Goal: Task Accomplishment & Management: Use online tool/utility

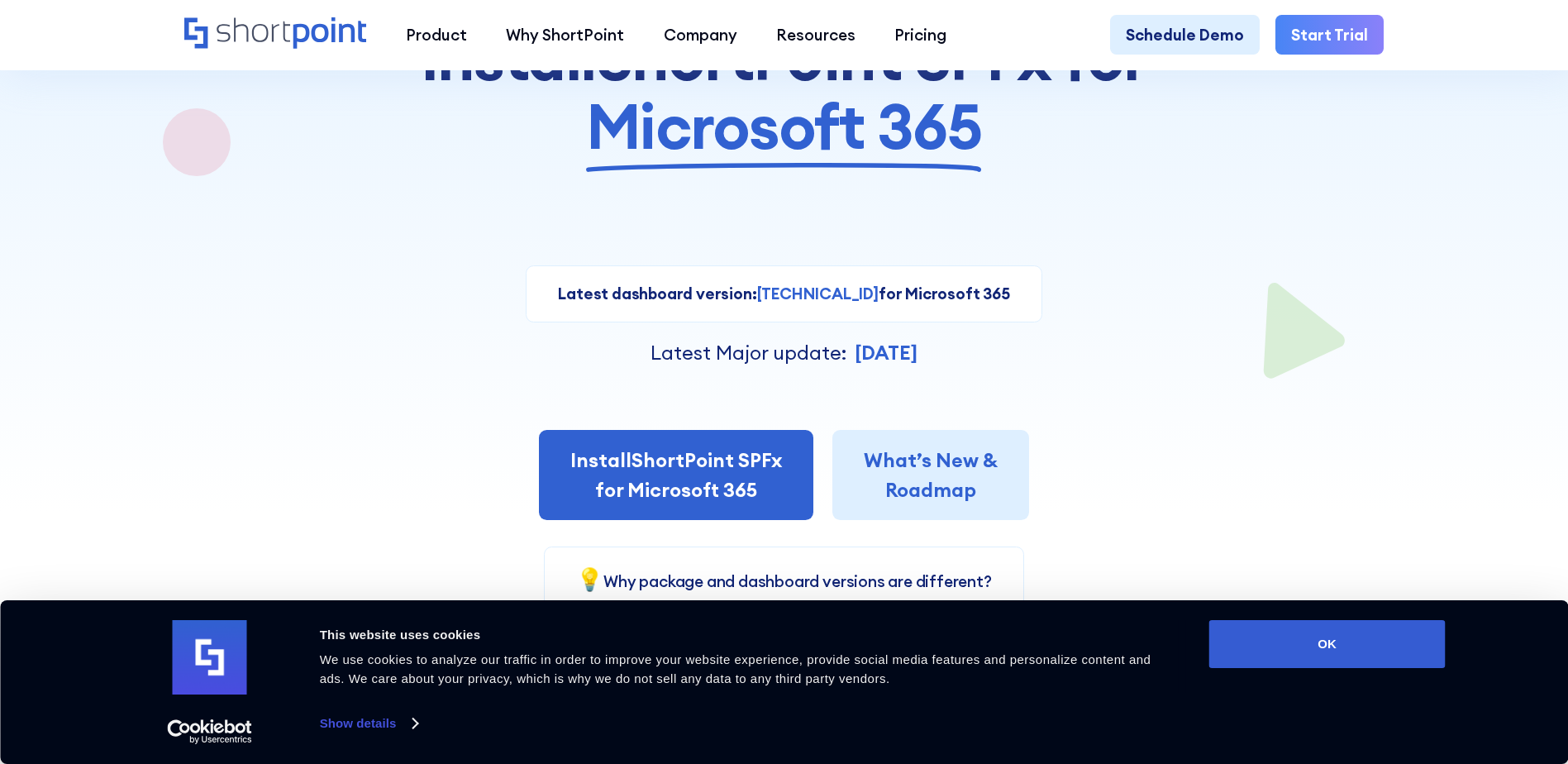
scroll to position [248, 0]
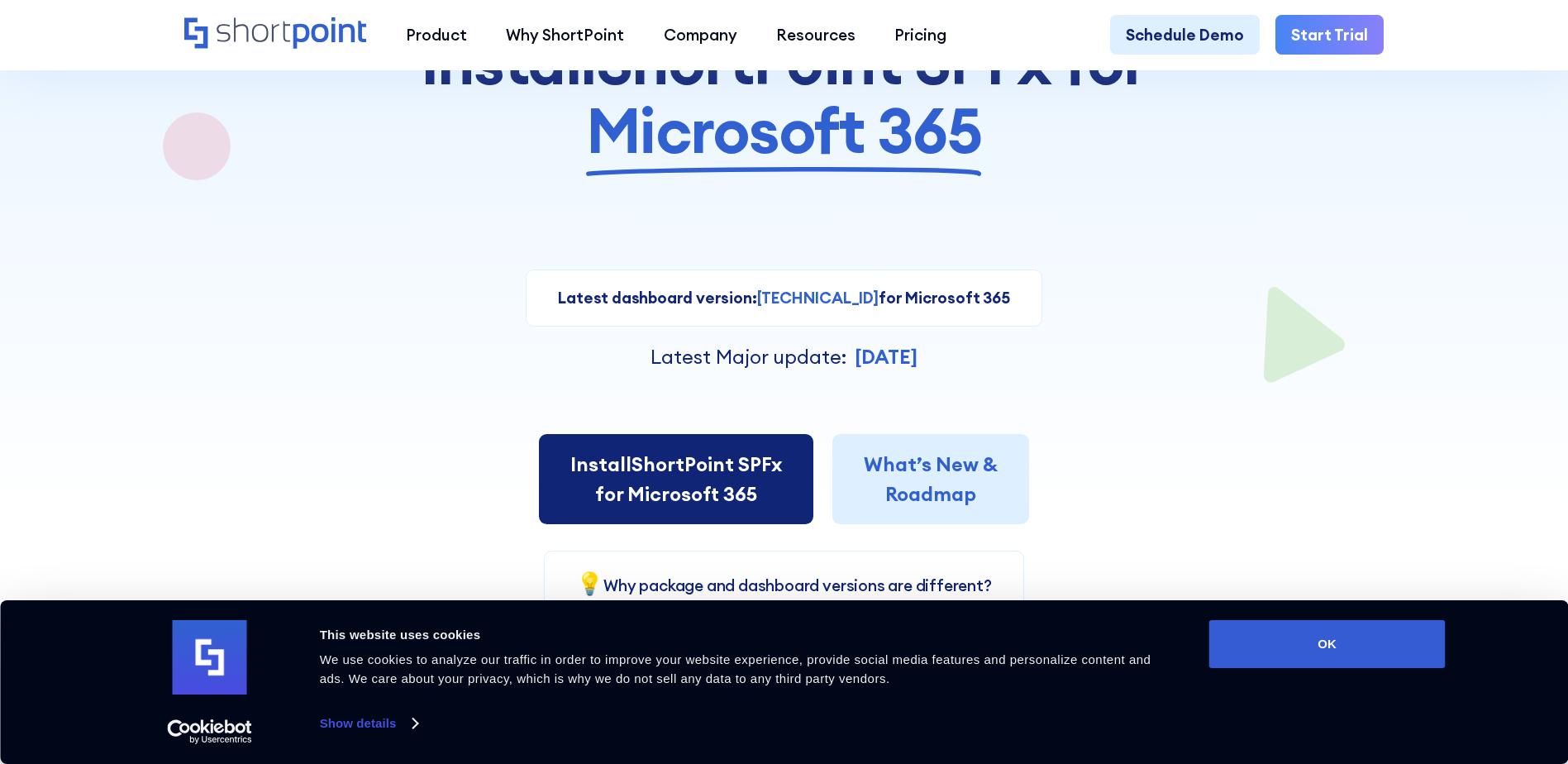
click at [590, 474] on span "Install" at bounding box center [601, 463] width 61 height 25
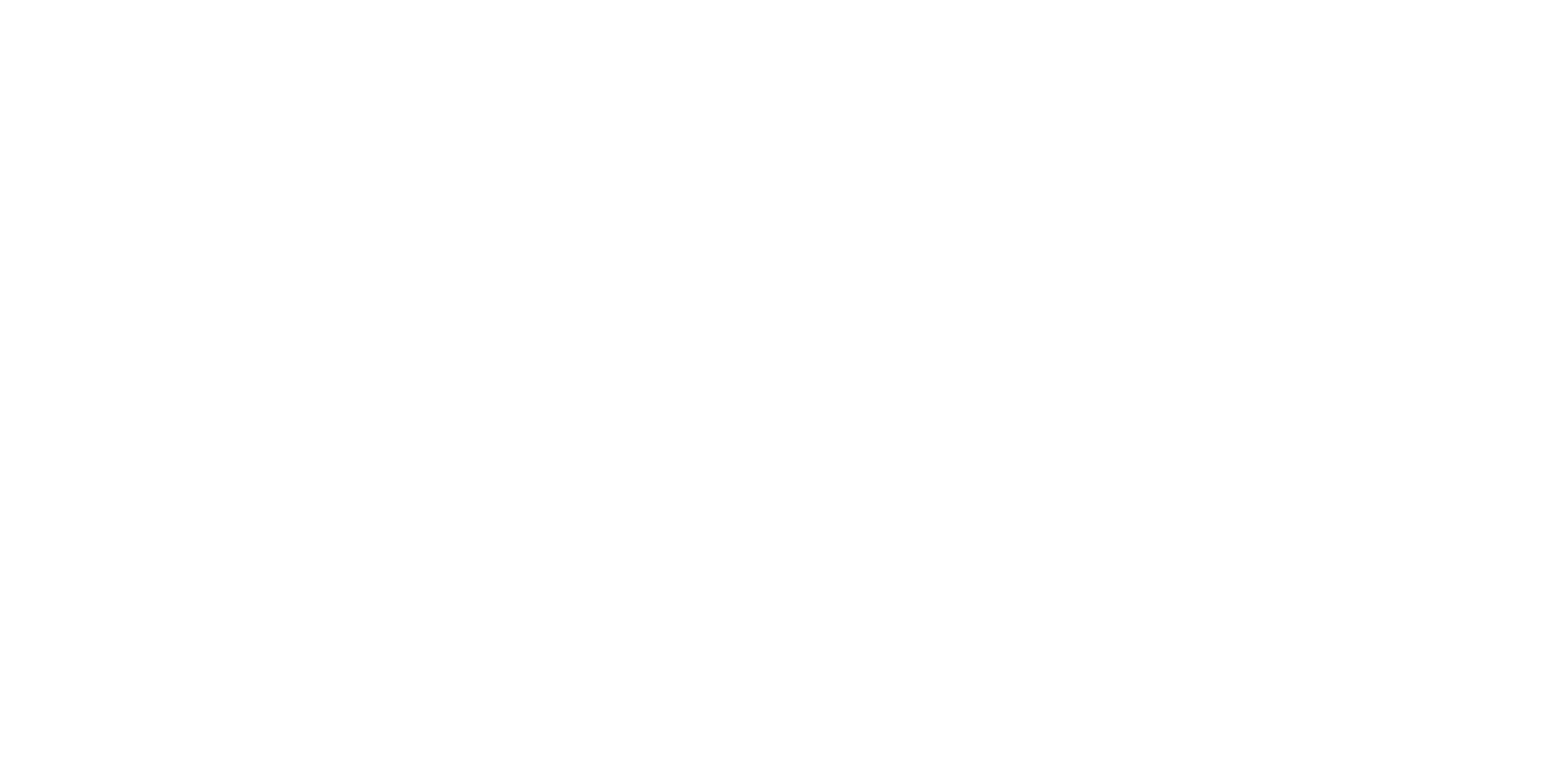
select select "Microsoft 365"
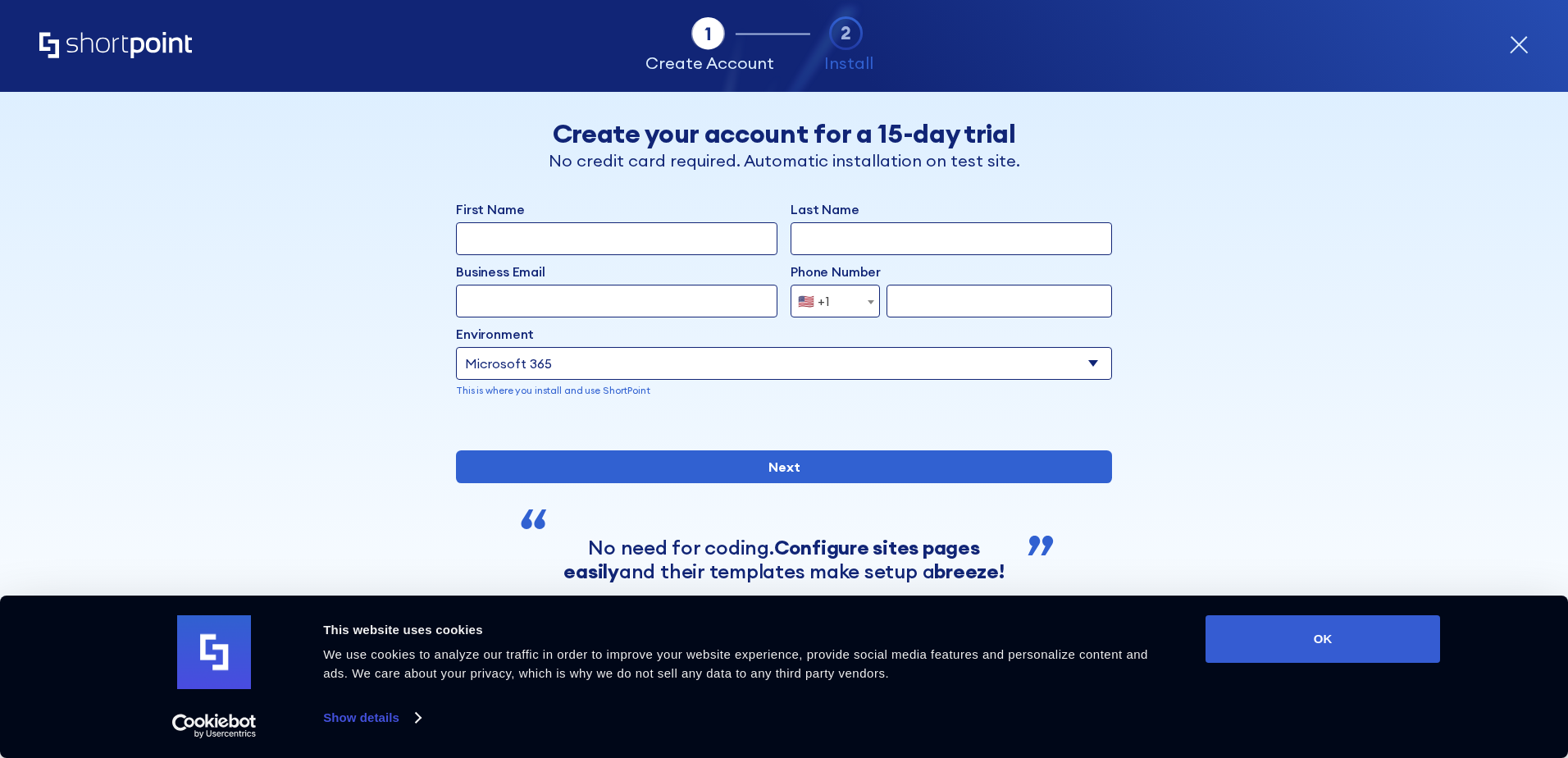
click at [608, 223] on input "First Name" at bounding box center [616, 239] width 321 height 33
type input "Astrit"
type input "Halimi"
type input "astrit.halimi@everzinc.com"
select select "+1"
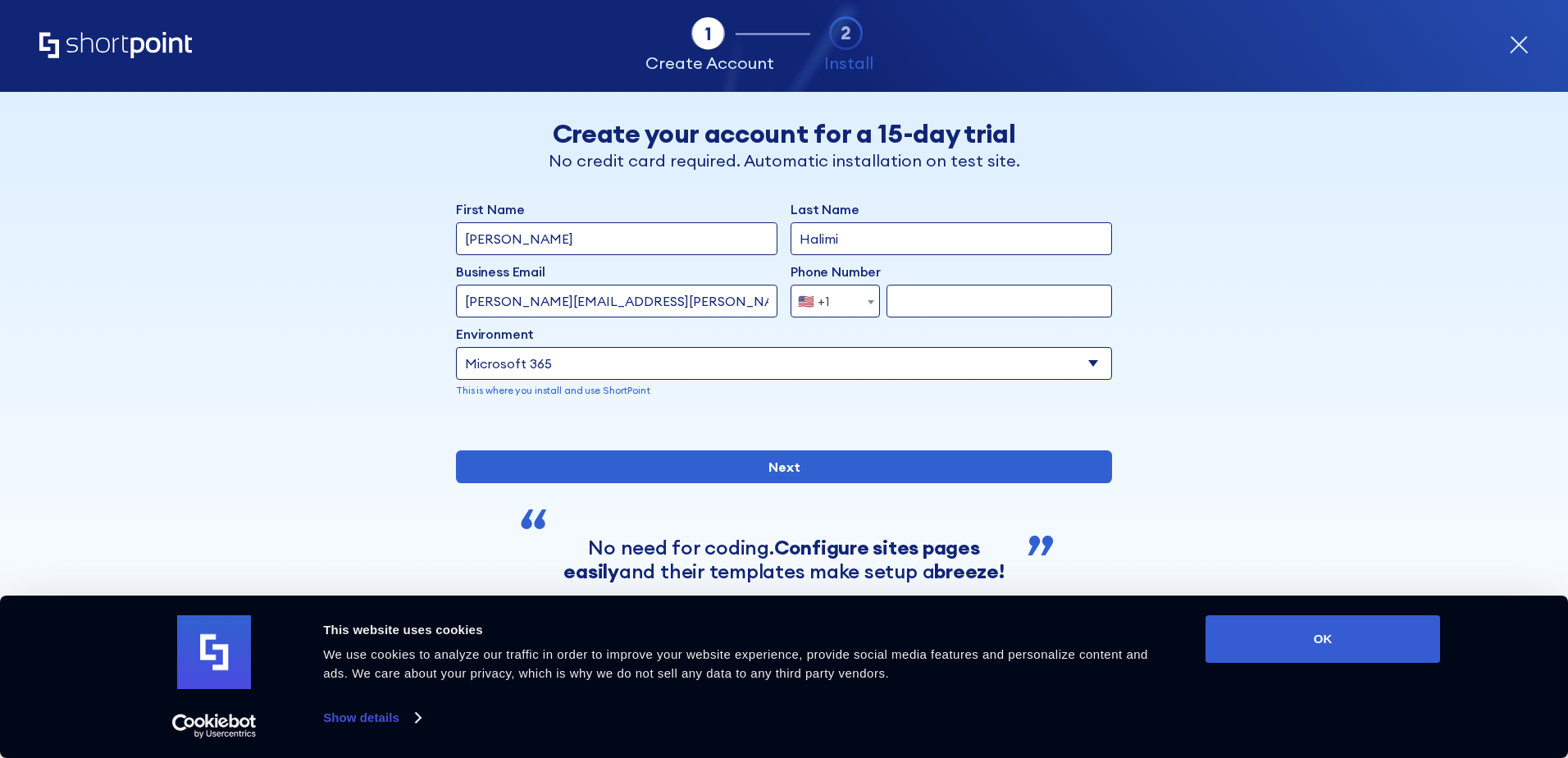
type input "9419609487"
click at [587, 358] on select "Select an environment Microsoft 365 SharePoint Online SharePoint Subscription E…" at bounding box center [784, 364] width 656 height 33
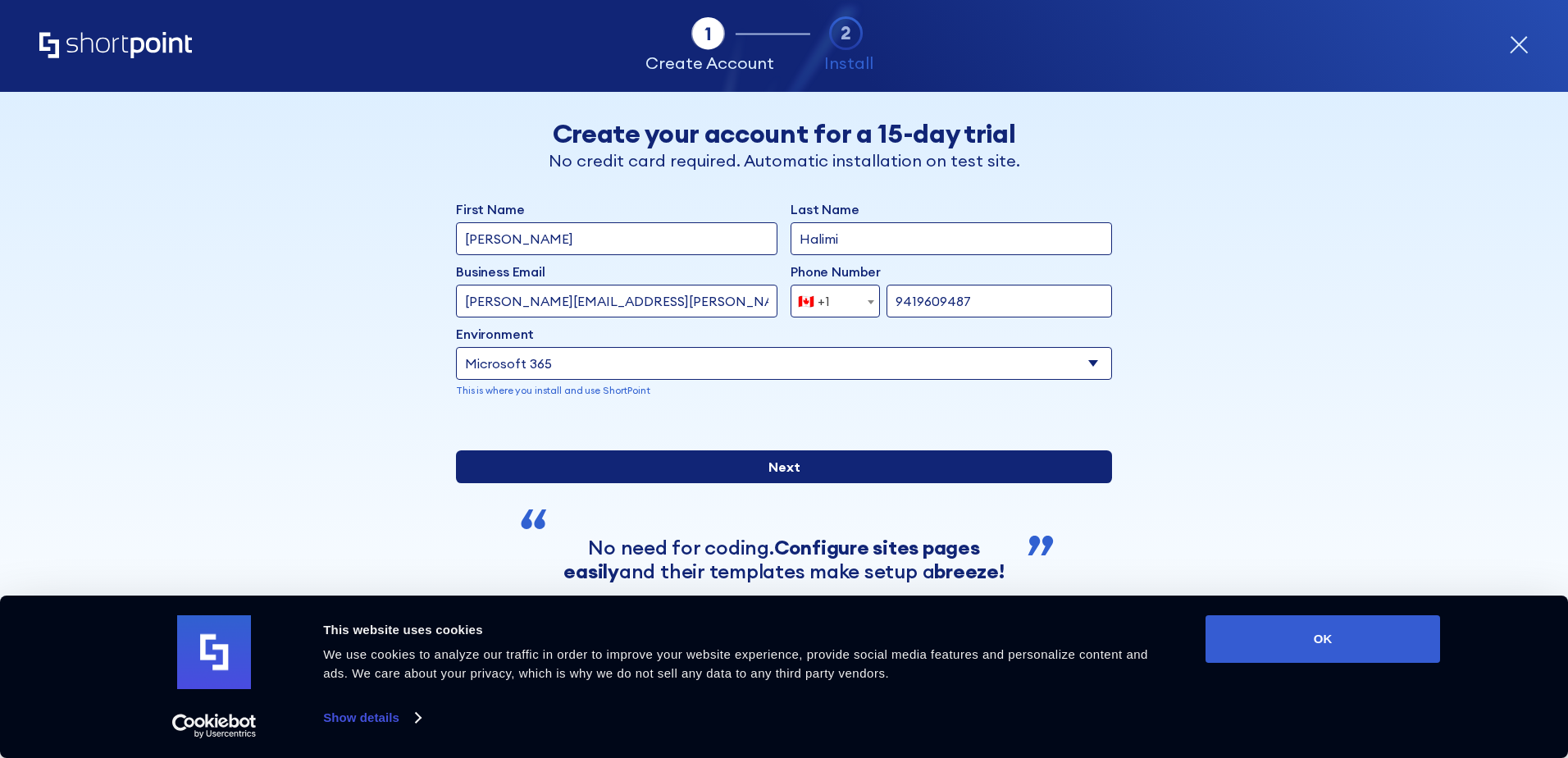
click at [624, 484] on input "Next" at bounding box center [784, 467] width 656 height 33
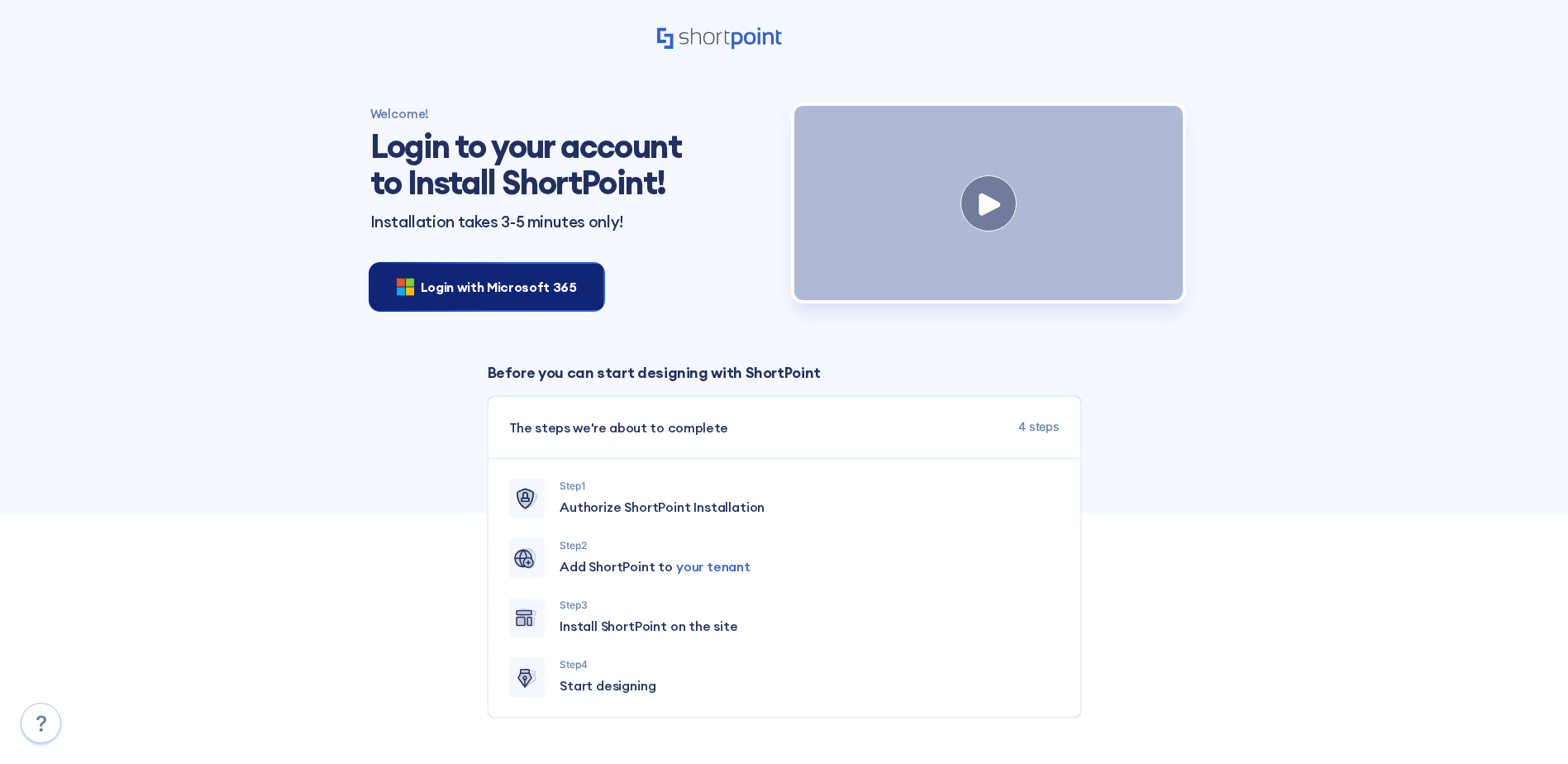
click at [503, 278] on span "Login with Microsoft 365" at bounding box center [499, 286] width 156 height 19
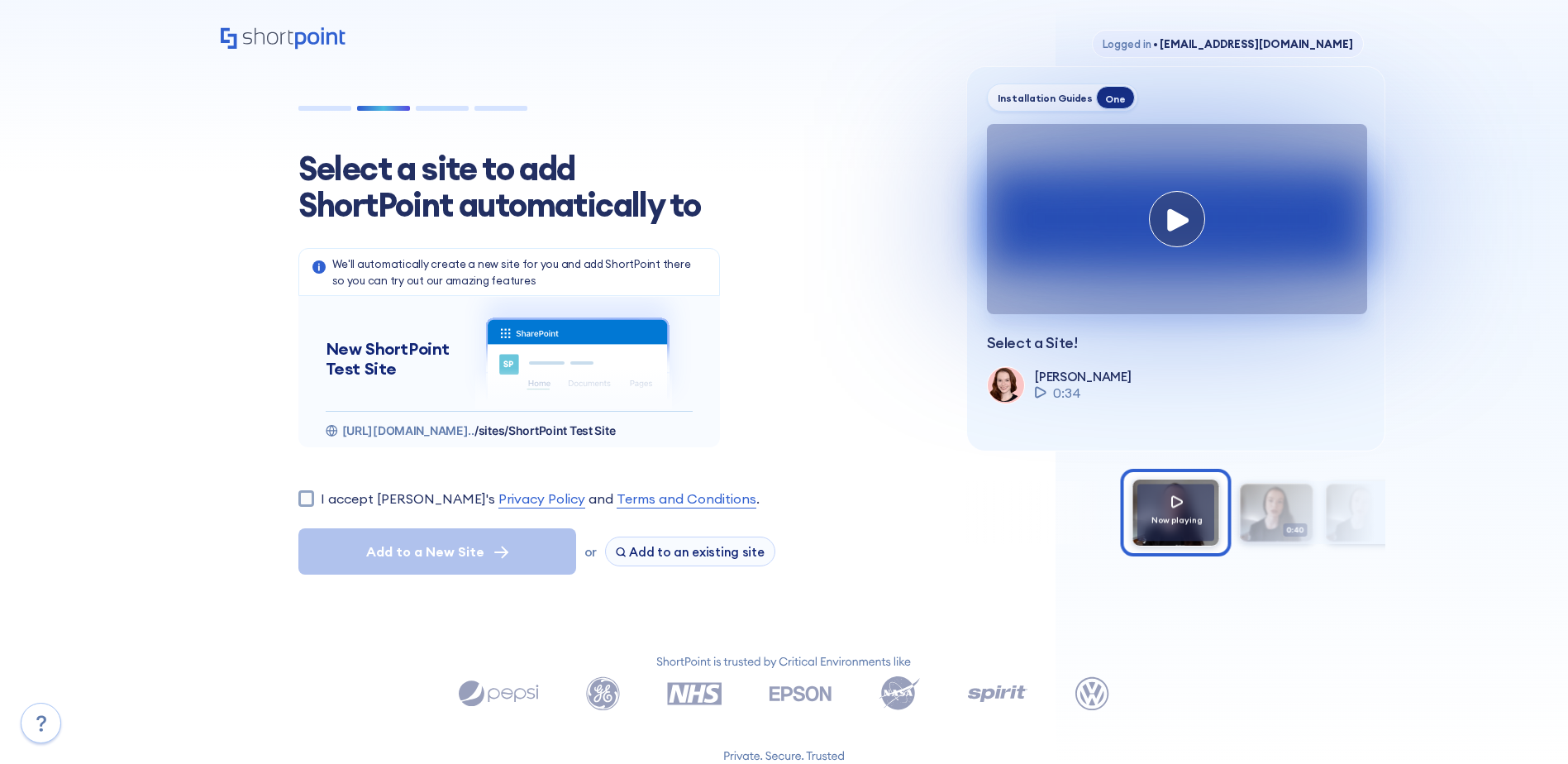
click at [404, 495] on label "I accept [PERSON_NAME]'s Privacy Policy and Terms and Conditions ." at bounding box center [540, 498] width 439 height 19
click at [314, 495] on input "I accept [PERSON_NAME]'s Privacy Policy and Terms and Conditions ." at bounding box center [305, 498] width 16 height 16
checkbox input "true"
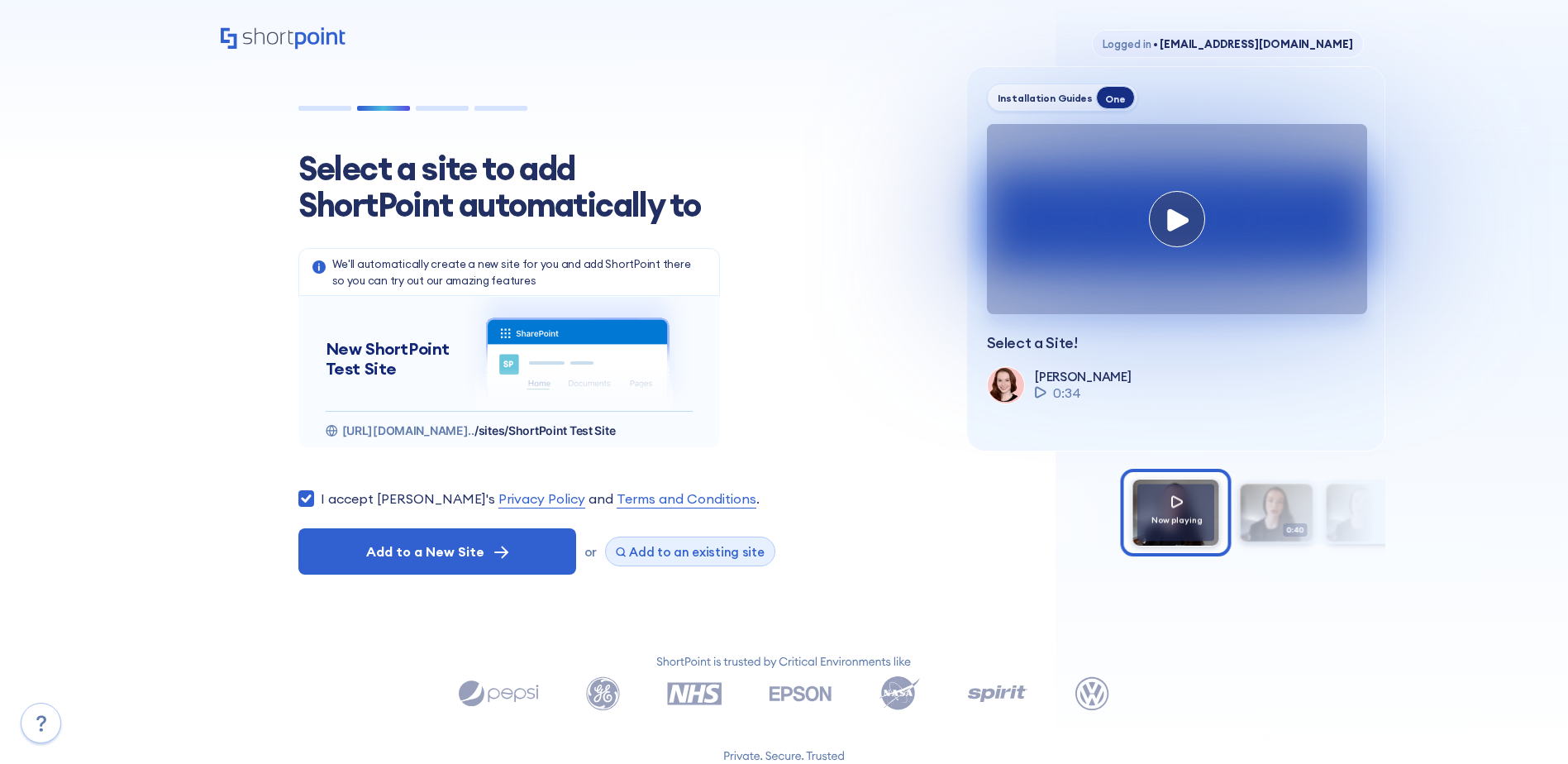
click at [672, 555] on span "Add to an existing site" at bounding box center [697, 551] width 136 height 16
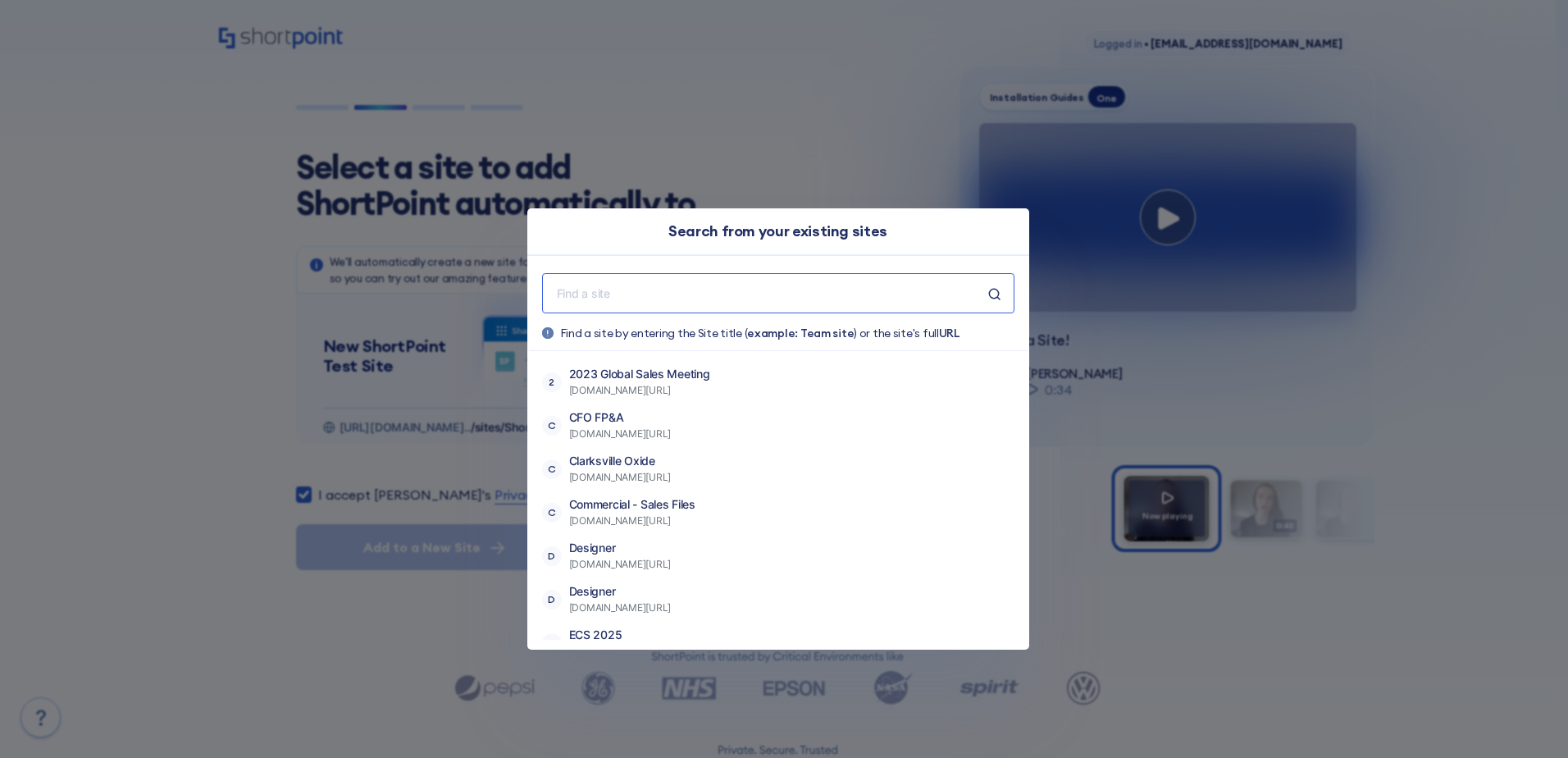
click at [721, 305] on div at bounding box center [778, 294] width 472 height 41
click at [726, 298] on input "text" at bounding box center [772, 293] width 433 height 20
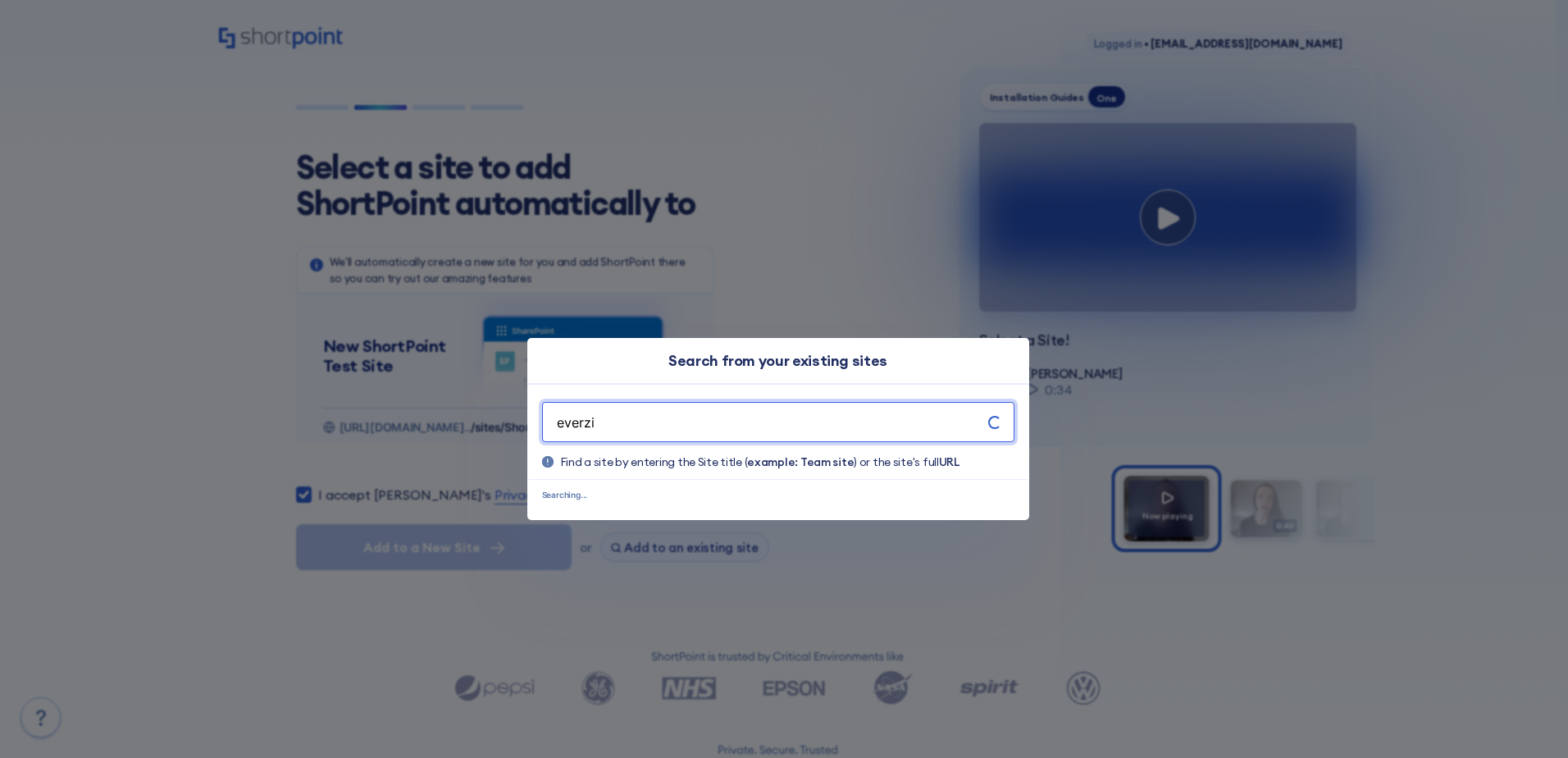
type input "everz"
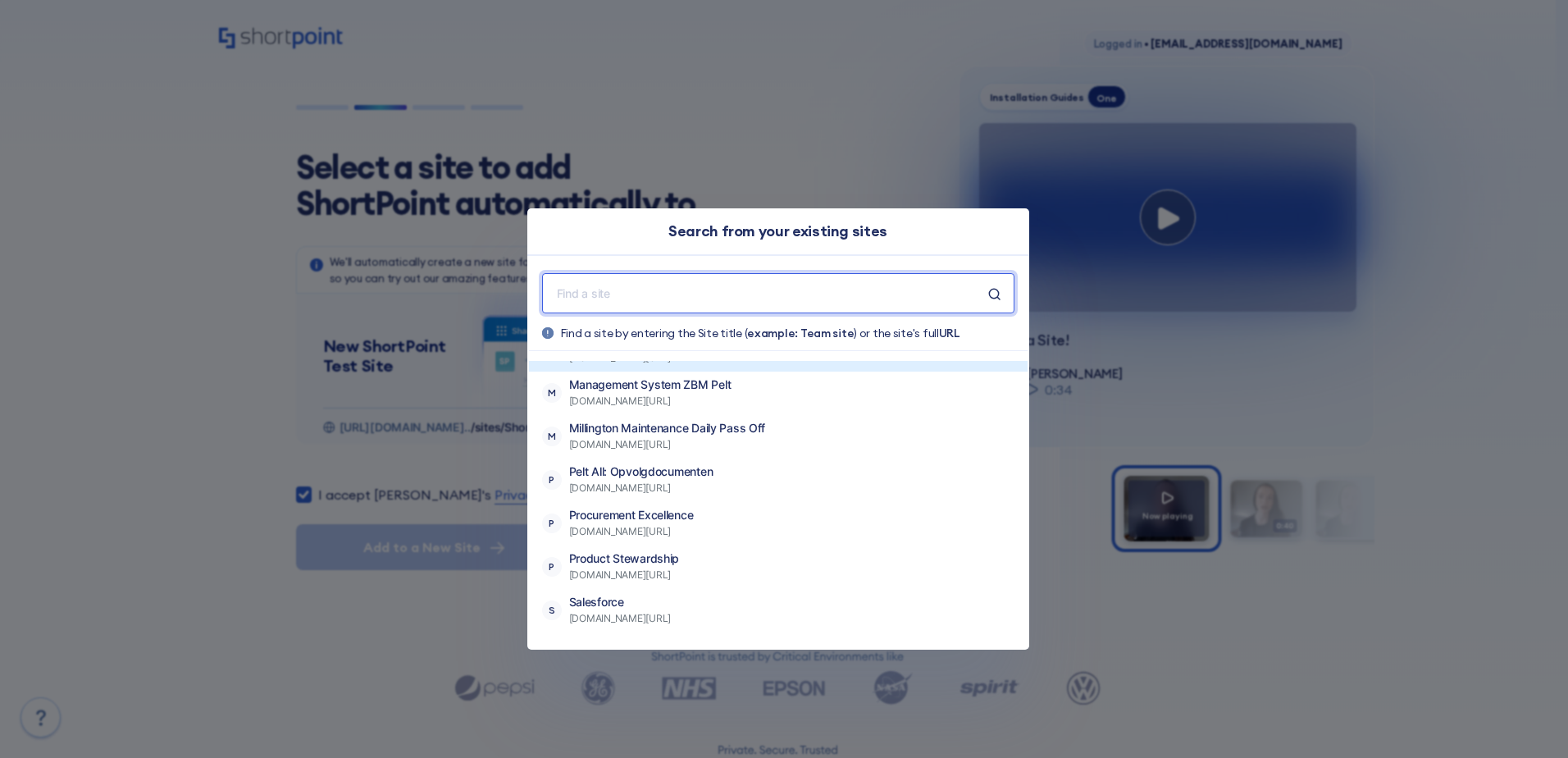
scroll to position [939, 0]
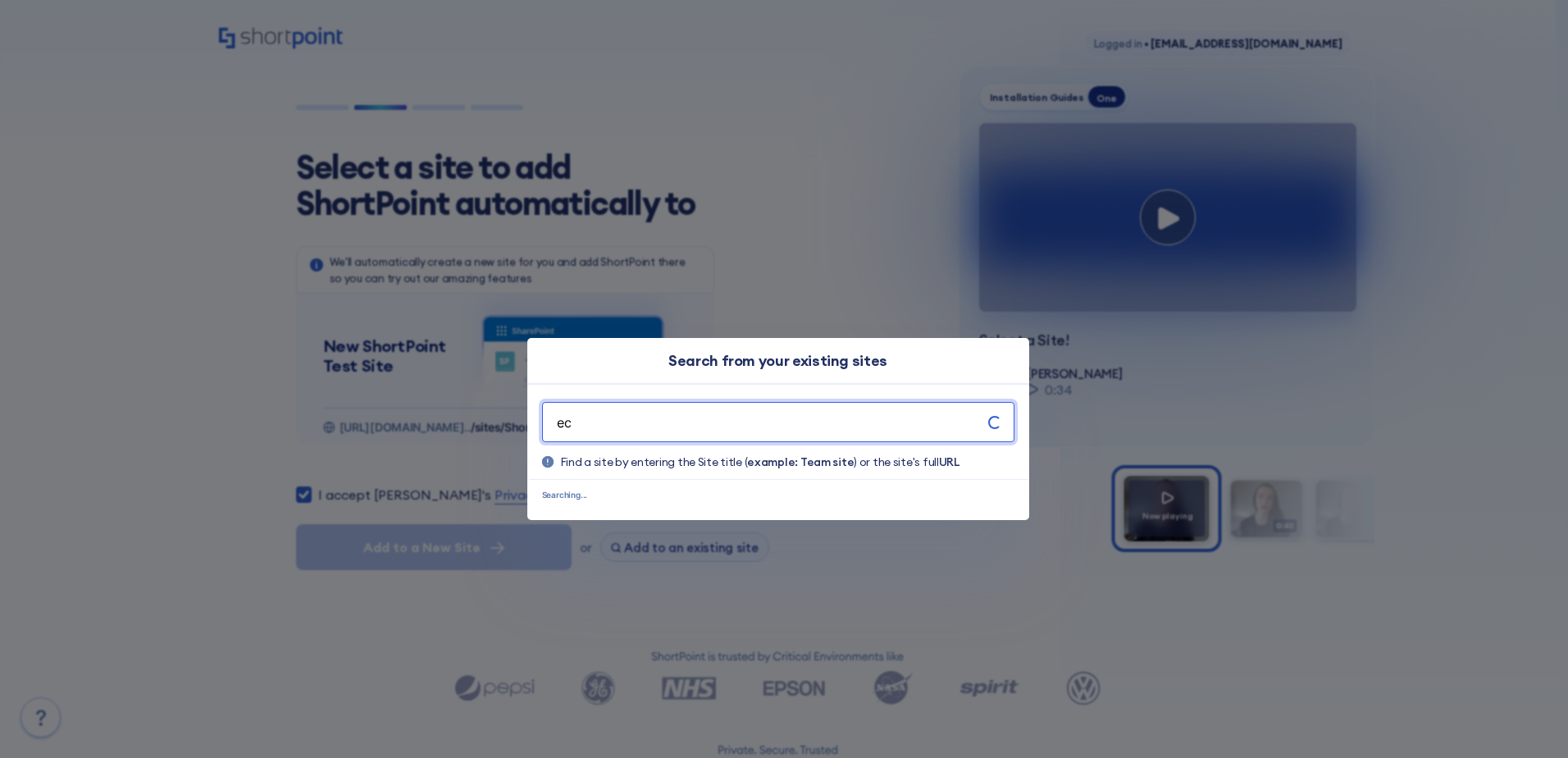
type input "e"
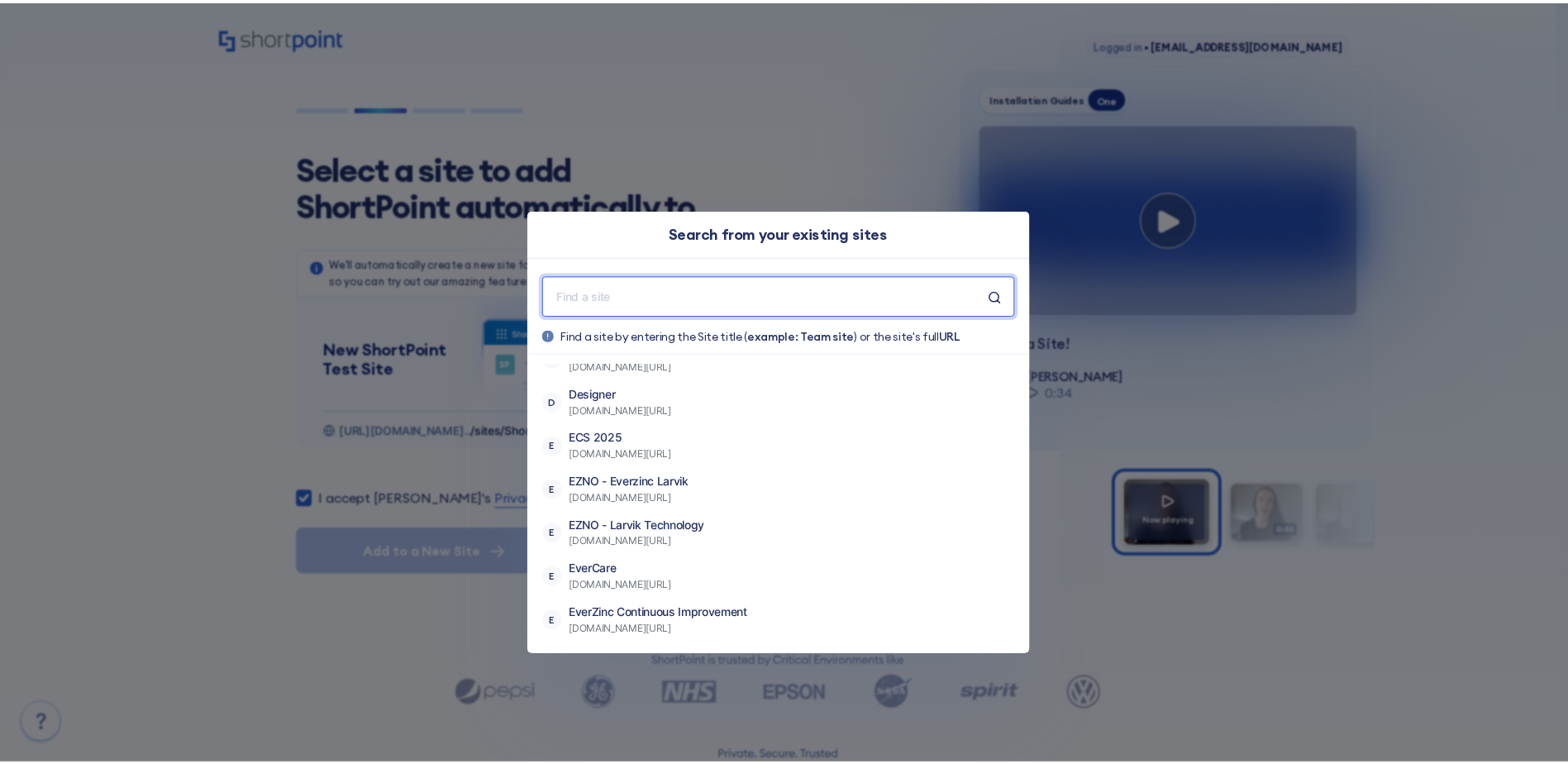
scroll to position [0, 0]
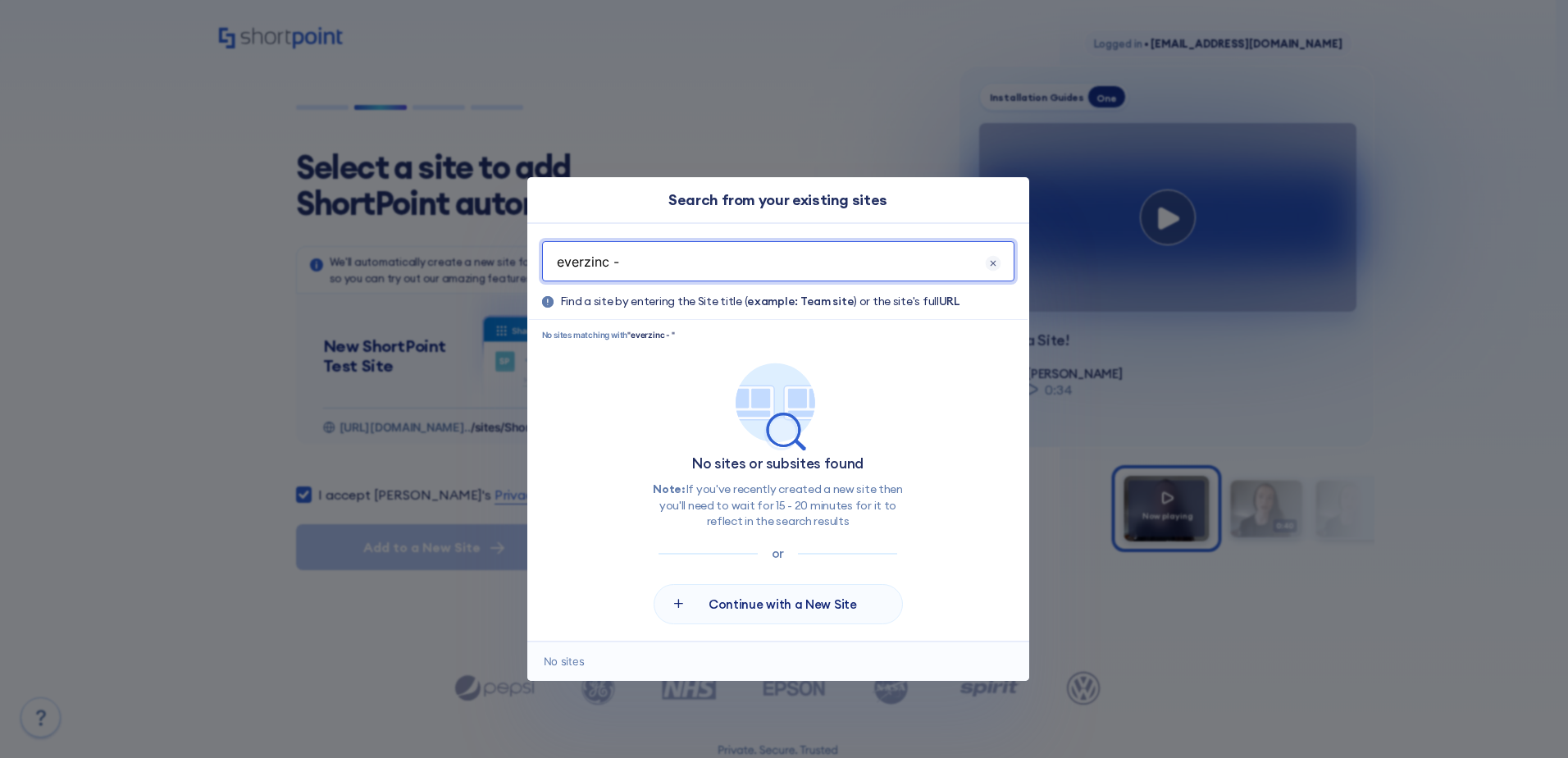
drag, startPoint x: 691, startPoint y: 268, endPoint x: 518, endPoint y: 274, distance: 173.1
click at [518, 274] on div "Search from your existing sites everzinc - Find a site by entering the Site tit…" at bounding box center [784, 379] width 1568 height 758
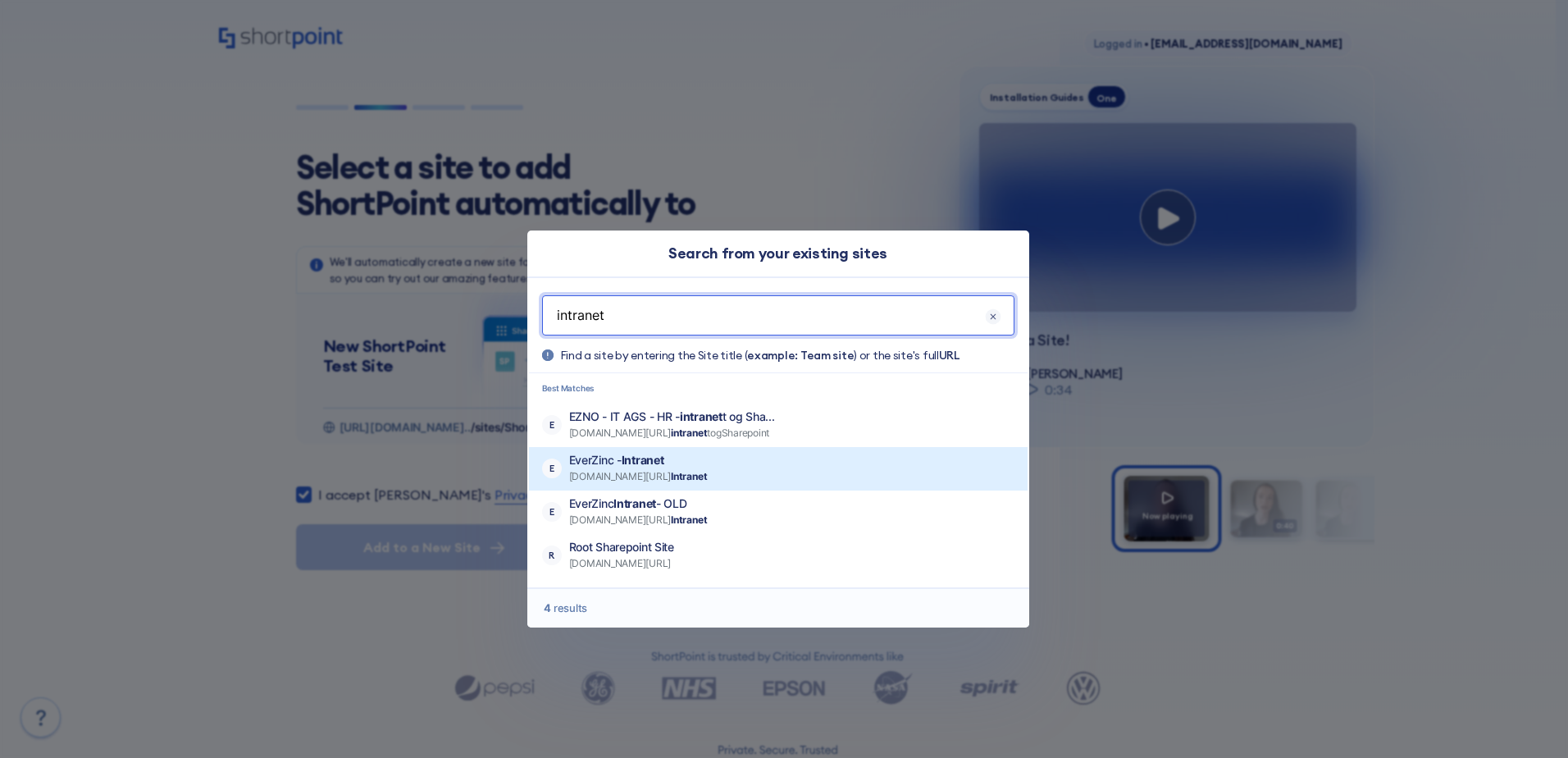
type input "intranet"
click at [605, 473] on span "[DOMAIN_NAME][URL] Intranet" at bounding box center [638, 477] width 139 height 17
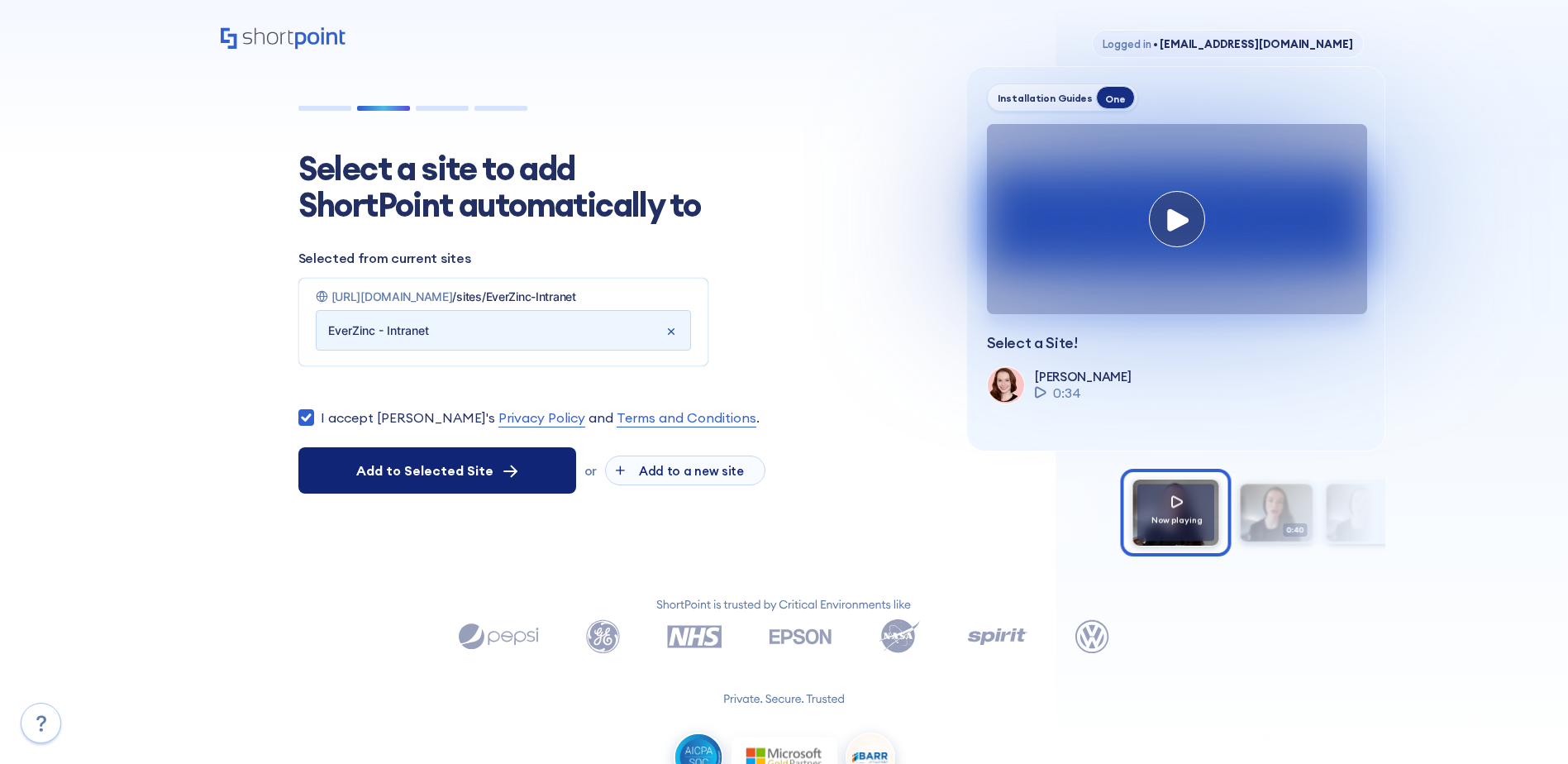
click at [521, 475] on button "Add to Selected Site" at bounding box center [436, 471] width 278 height 46
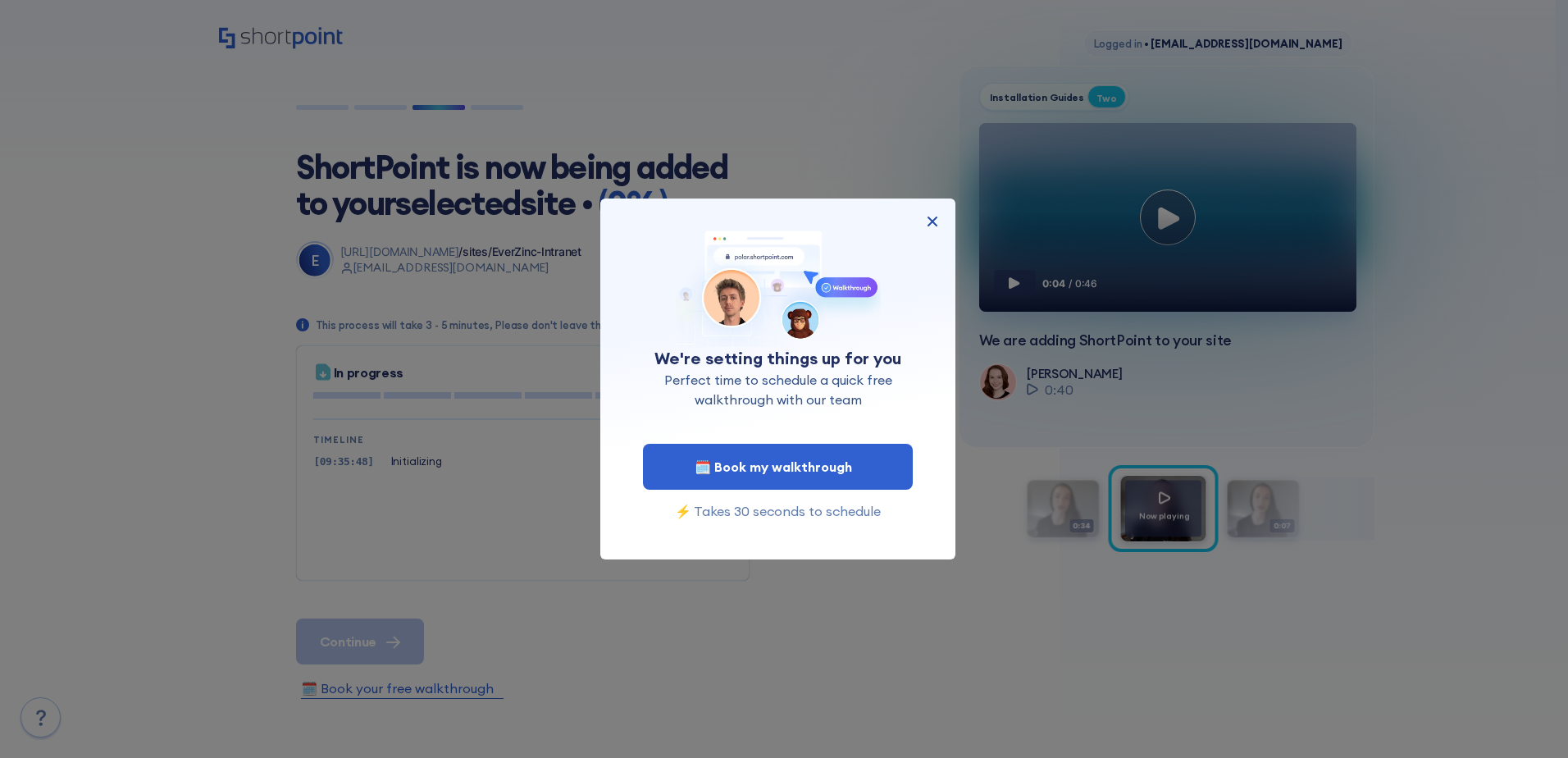
click at [925, 222] on img at bounding box center [932, 221] width 19 height 19
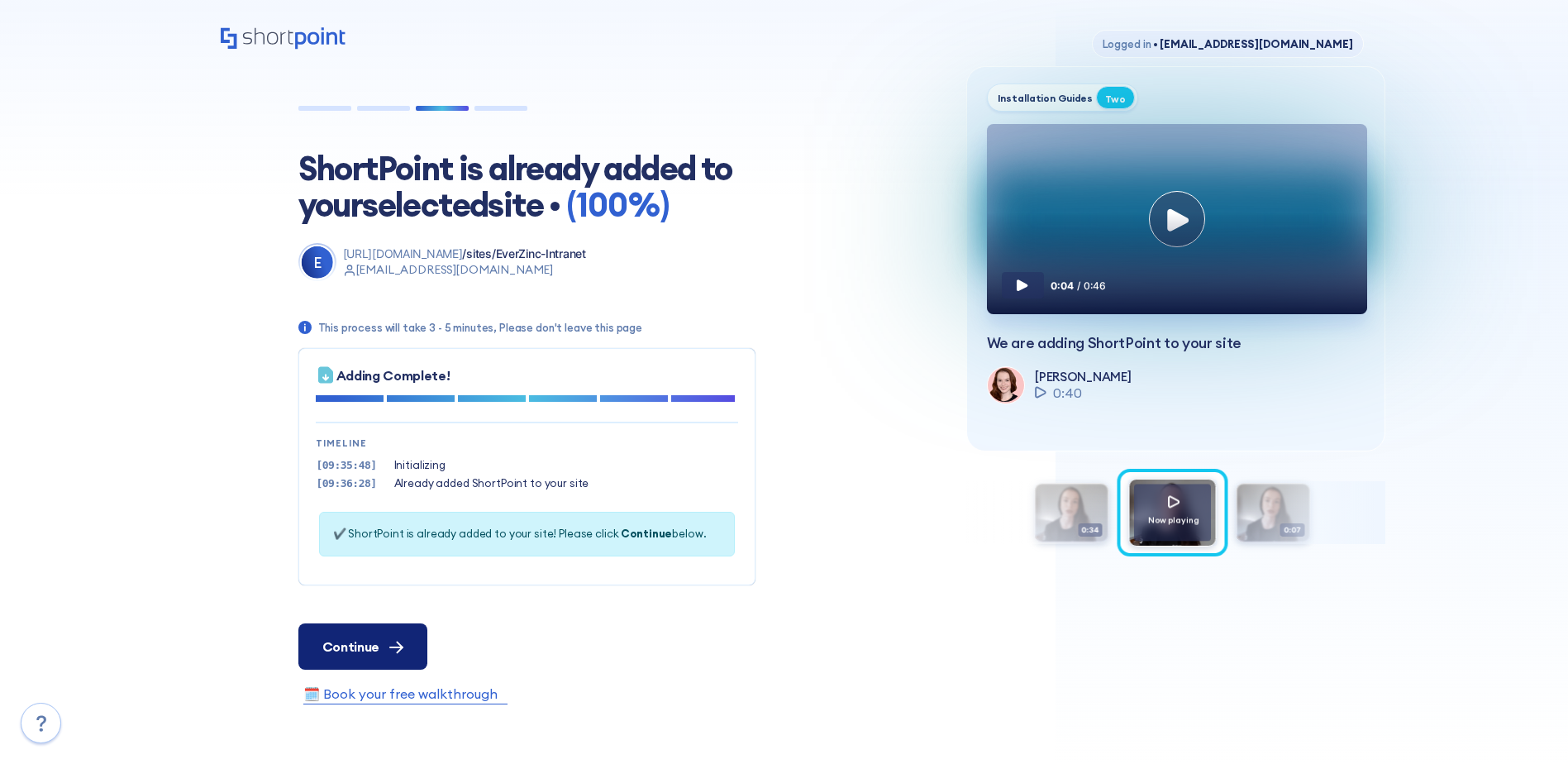
click at [402, 634] on button "Continue" at bounding box center [362, 646] width 129 height 46
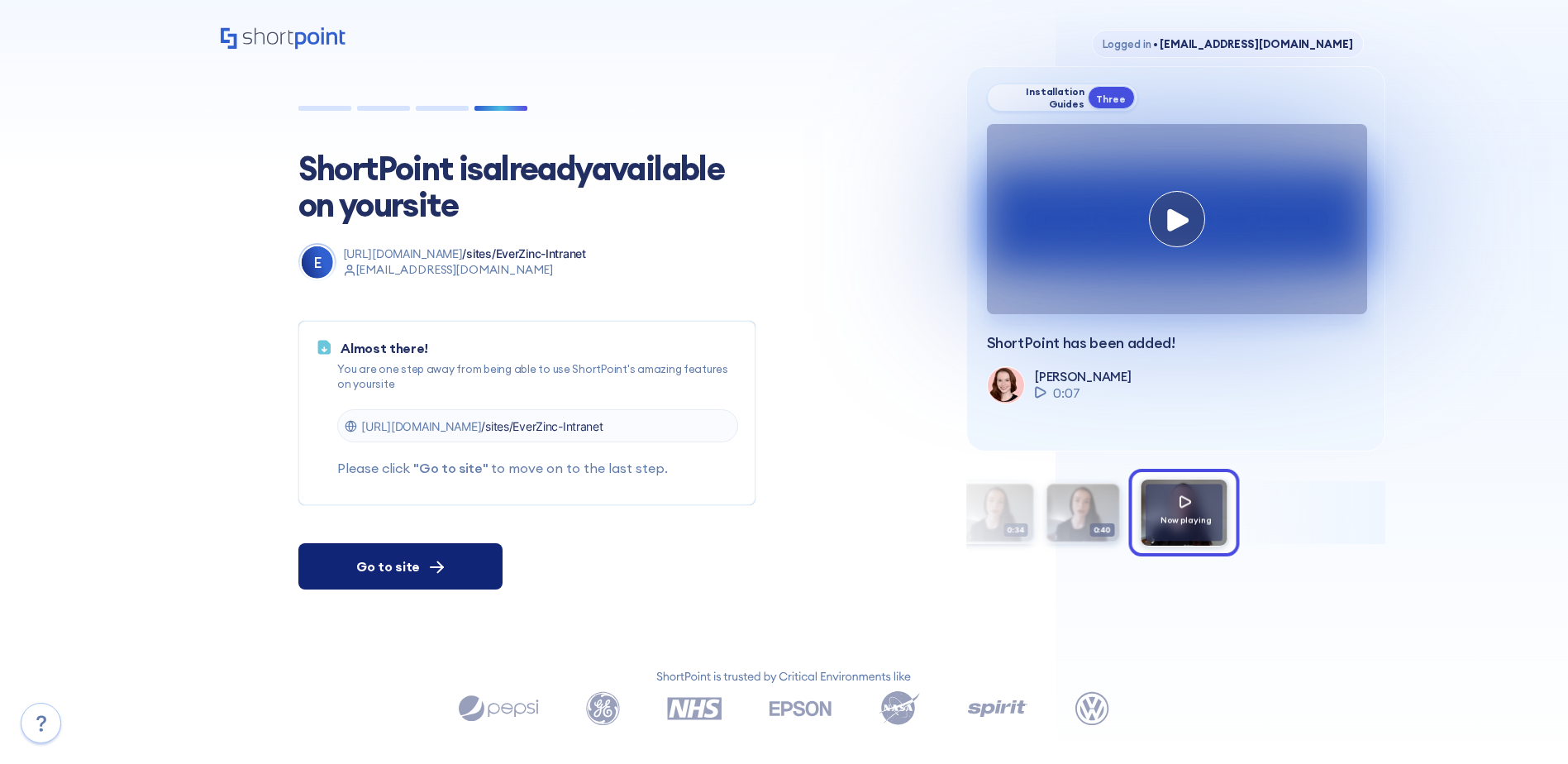
click at [418, 560] on span "Go to site" at bounding box center [388, 565] width 64 height 19
